Goal: Check status: Check status

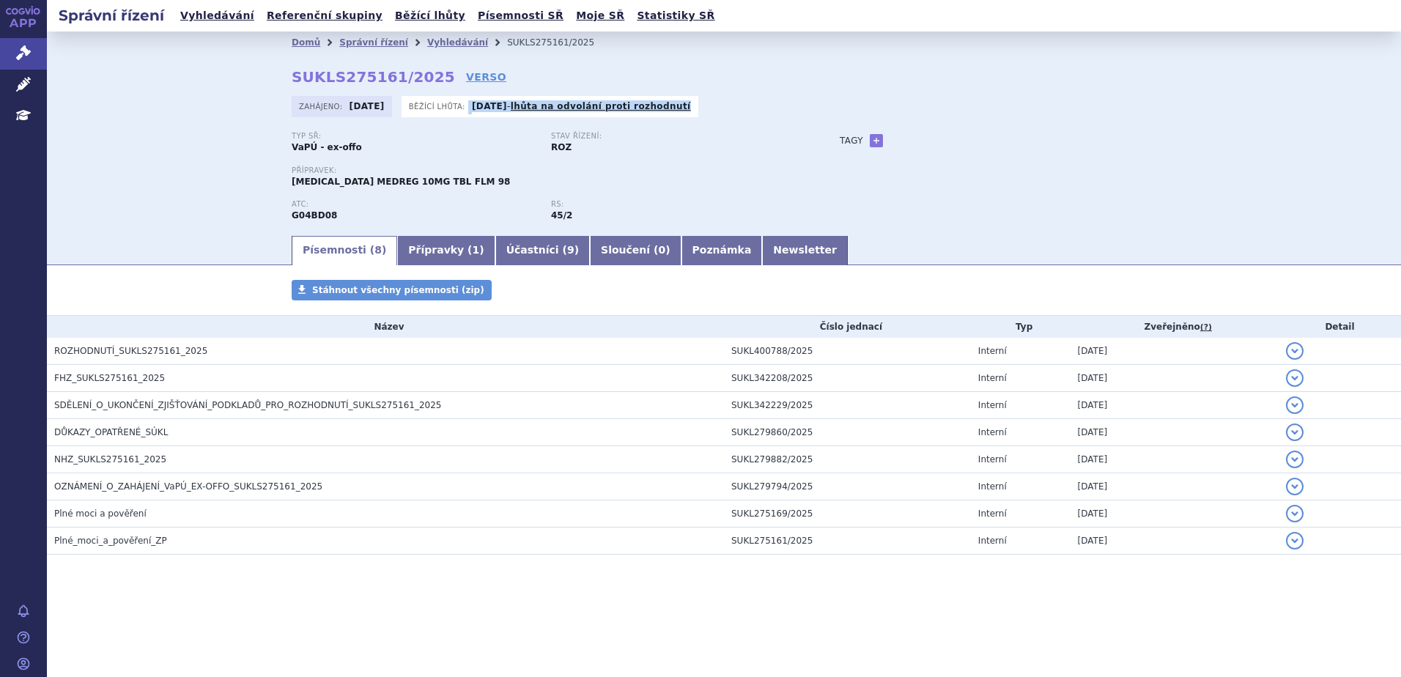
drag, startPoint x: 468, startPoint y: 110, endPoint x: 728, endPoint y: 103, distance: 259.5
click at [728, 103] on div "Zahájeno: [DATE] Běžící lhůta: [DATE] - lhůta na odvolání proti rozhodnutí" at bounding box center [724, 110] width 865 height 29
click at [761, 147] on div "Stav řízení: ROZ" at bounding box center [680, 143] width 259 height 22
click at [436, 254] on link "Přípravky ( 1 )" at bounding box center [445, 250] width 97 height 29
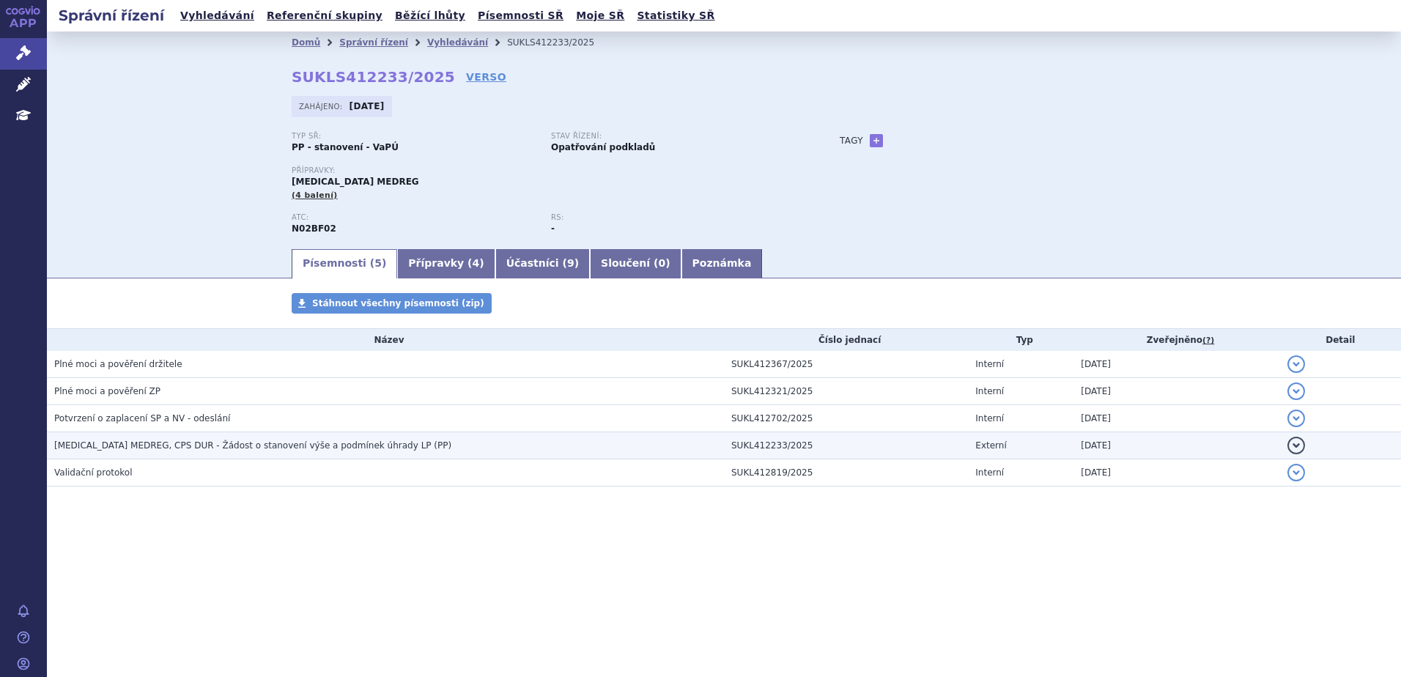
click at [350, 452] on h3 "PREGABALIN MEDREG, CPS DUR - Žádost o stanovení výše a podmínek úhrady LP (PP)" at bounding box center [389, 445] width 670 height 15
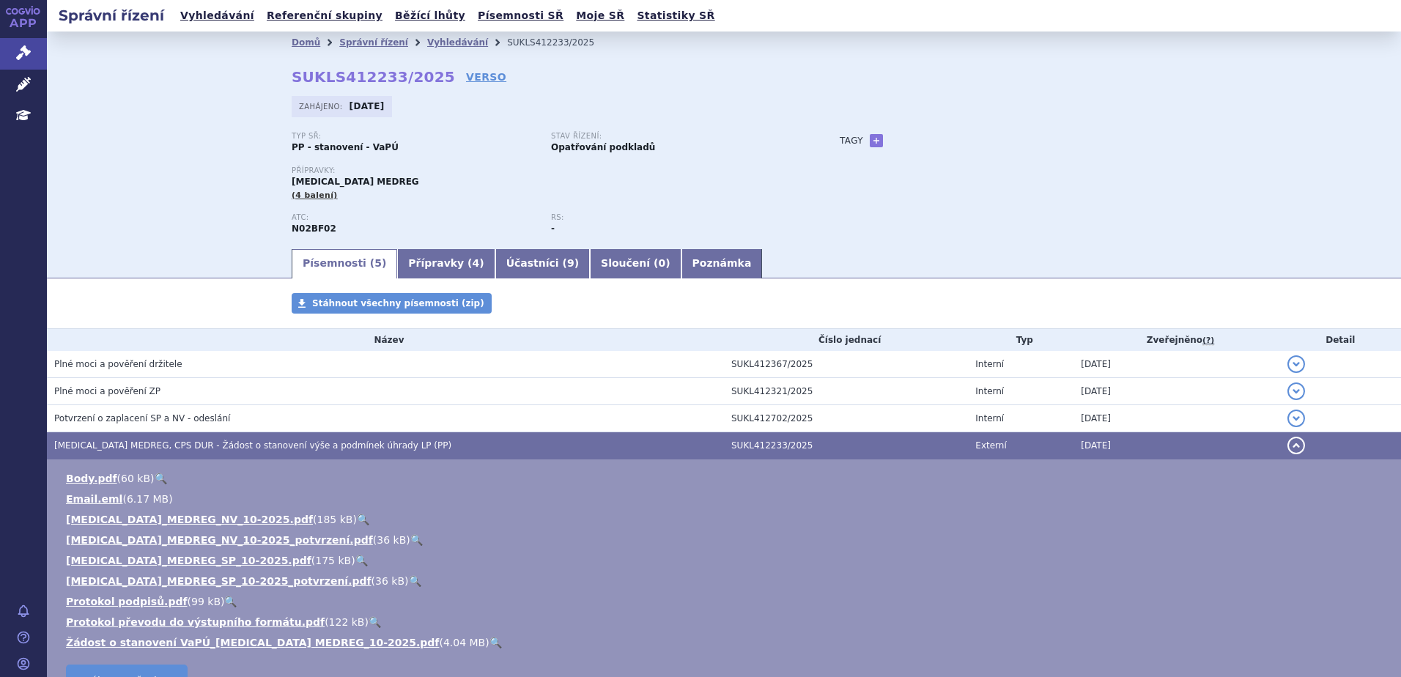
scroll to position [73, 0]
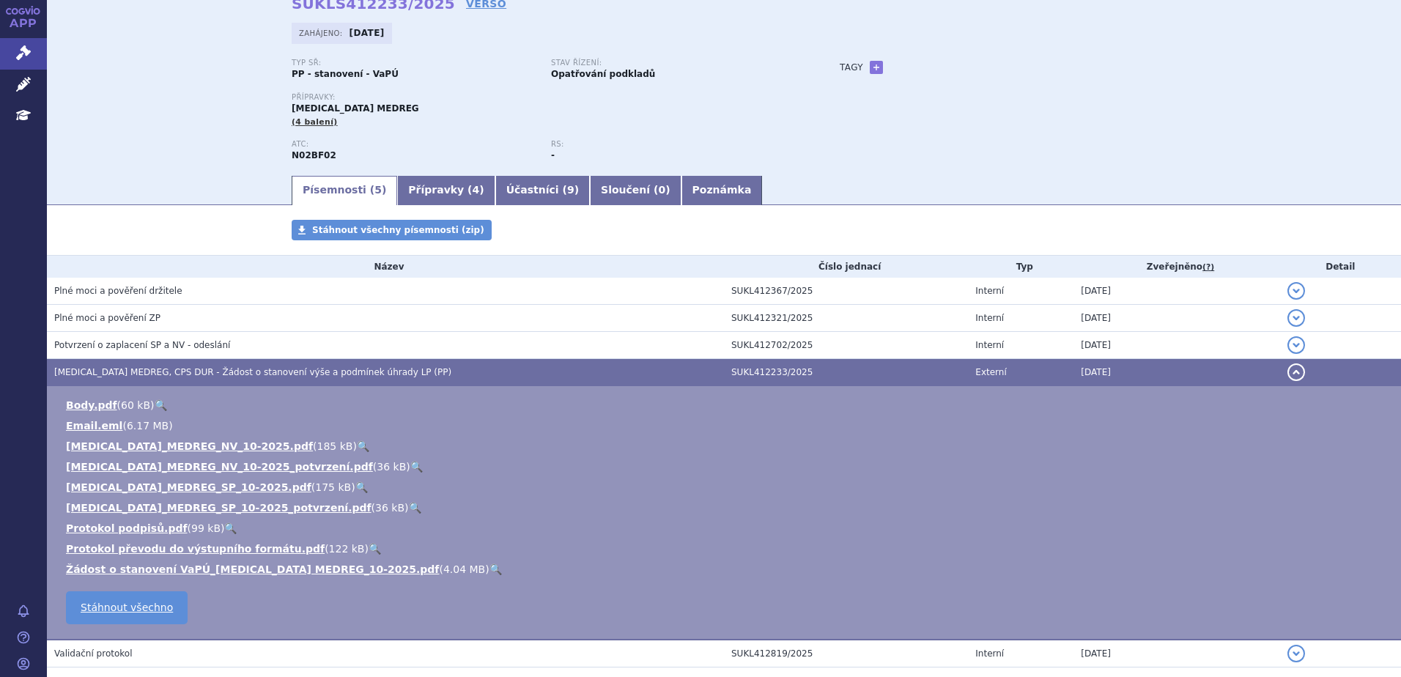
click at [155, 401] on link "🔍" at bounding box center [161, 405] width 12 height 12
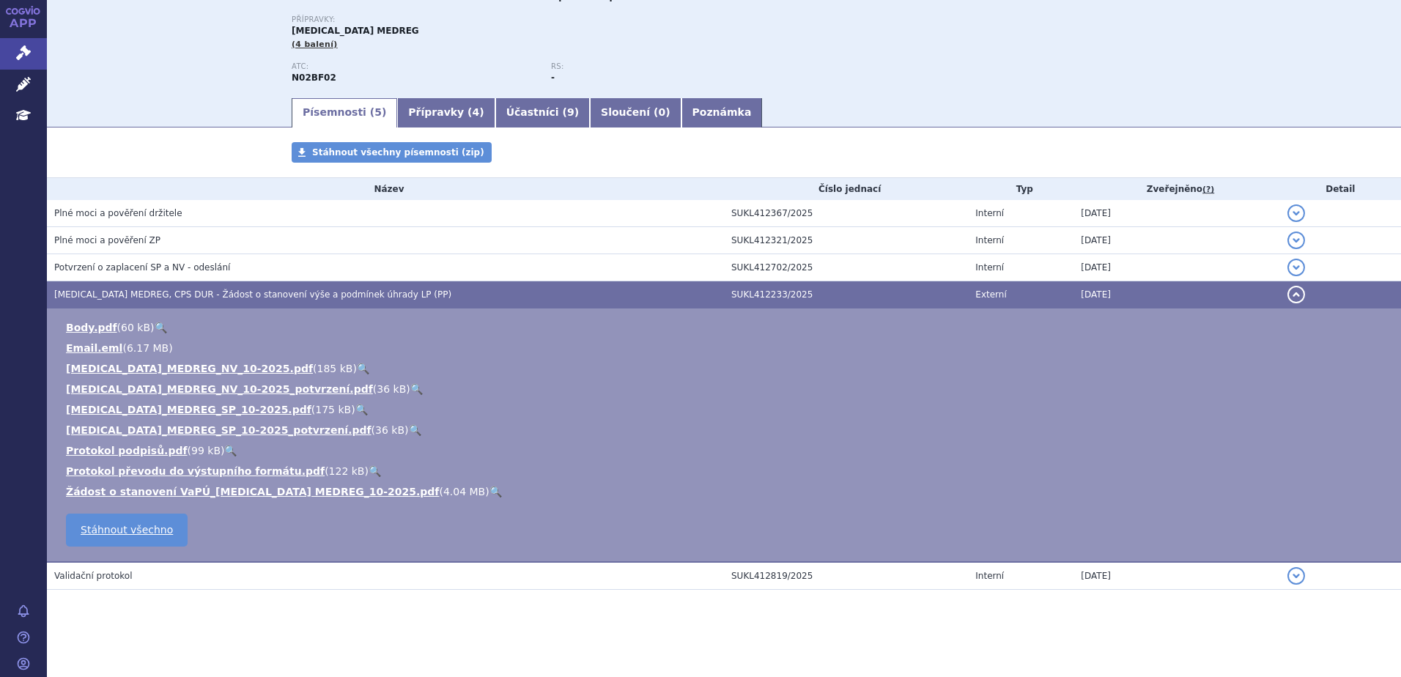
scroll to position [152, 0]
